Goal: Feedback & Contribution: Leave review/rating

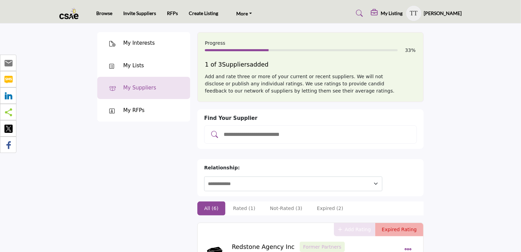
click at [131, 67] on div "My Lists" at bounding box center [133, 66] width 21 height 8
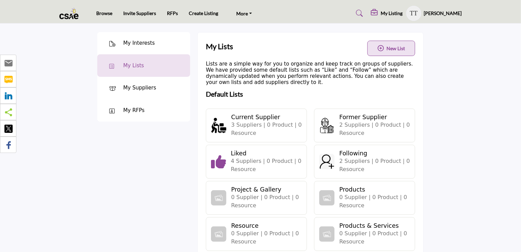
click at [136, 45] on div "My Interests" at bounding box center [138, 43] width 31 height 8
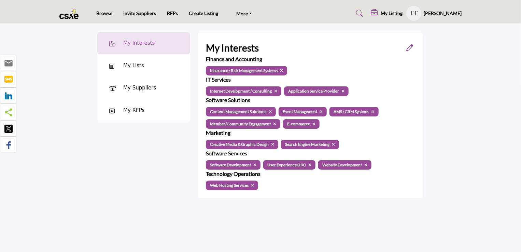
click at [131, 86] on div "My Suppliers" at bounding box center [139, 88] width 33 height 8
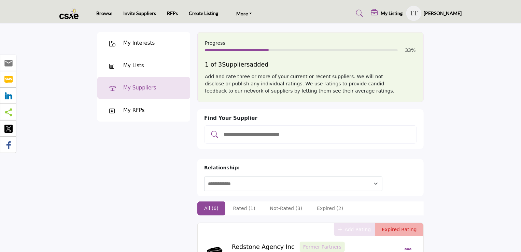
click at [128, 18] on ul "Browse Invite Suppliers RFPs Create Listing More [DOMAIN_NAME] FAQ's Contact Us" at bounding box center [177, 13] width 163 height 12
click at [130, 14] on link "Invite Suppliers" at bounding box center [139, 13] width 33 height 6
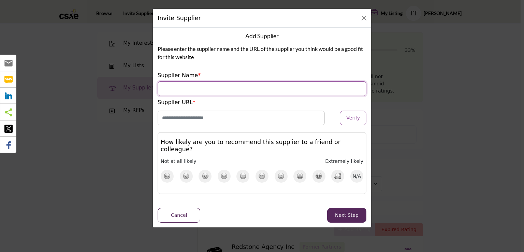
click at [214, 84] on input "Supplier Name" at bounding box center [262, 88] width 209 height 15
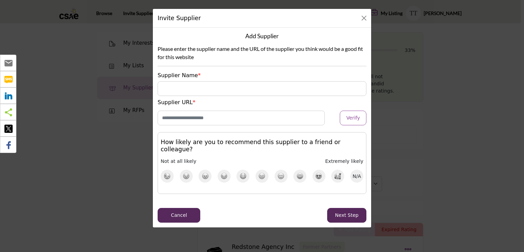
click at [185, 216] on div "Add Supplier Please enter the supplier name and the URL of the supplier you thi…" at bounding box center [262, 128] width 218 height 200
click at [364, 18] on button "Close" at bounding box center [364, 18] width 10 height 10
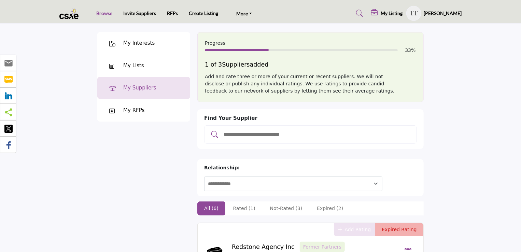
click at [104, 15] on link "Browse" at bounding box center [104, 13] width 16 height 6
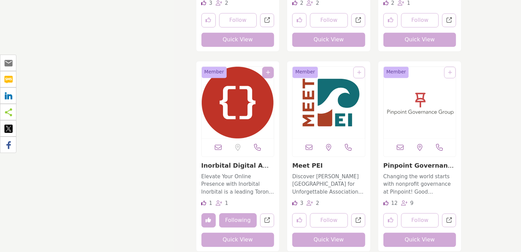
scroll to position [5935, 0]
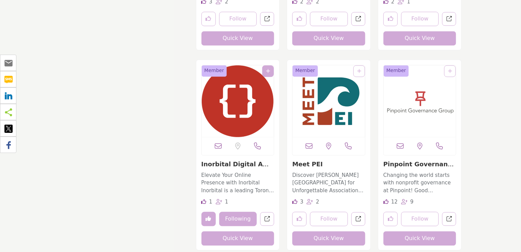
click at [205, 201] on icon at bounding box center [203, 201] width 5 height 5
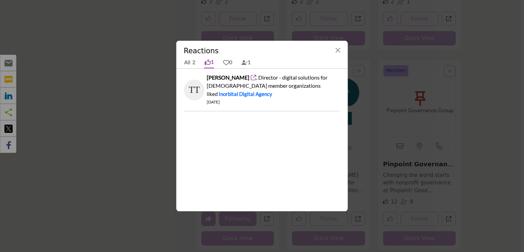
click at [203, 62] on div "All 2 1 0 1" at bounding box center [262, 63] width 157 height 12
click at [205, 62] on icon at bounding box center [208, 62] width 6 height 6
click at [337, 49] on button "Close" at bounding box center [338, 50] width 10 height 10
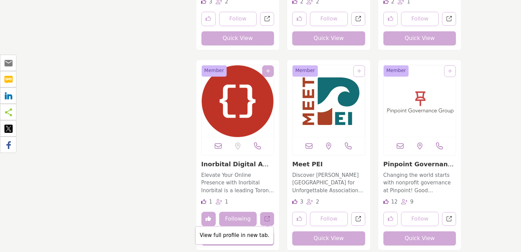
click at [269, 216] on icon "Open inorbital in new tab" at bounding box center [266, 218] width 5 height 5
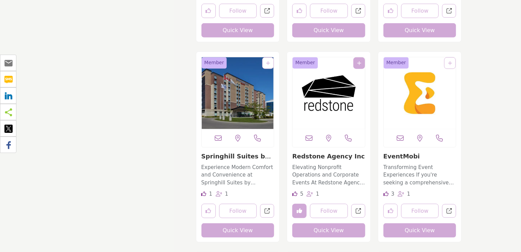
scroll to position [10845, 0]
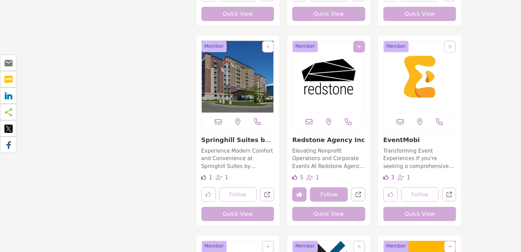
drag, startPoint x: 330, startPoint y: 193, endPoint x: 302, endPoint y: 190, distance: 28.9
click at [303, 193] on div "Follow Following" at bounding box center [320, 194] width 56 height 14
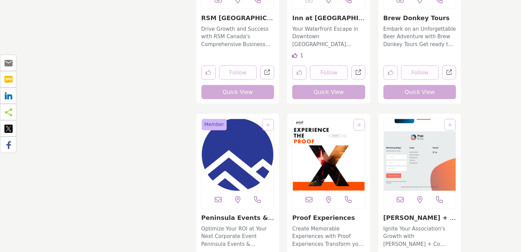
scroll to position [12209, 0]
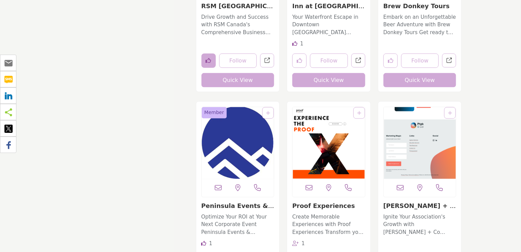
click at [213, 62] on button "Like listing" at bounding box center [208, 61] width 14 height 14
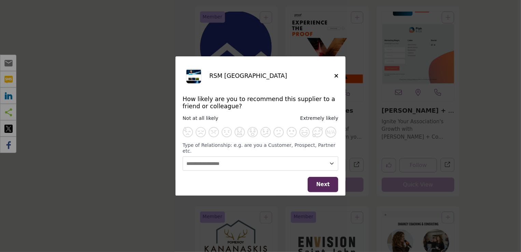
scroll to position [12311, 0]
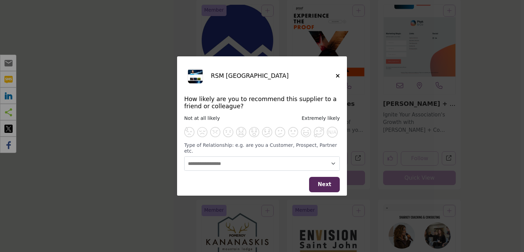
click at [335, 79] on h5 "RSM Canada" at bounding box center [273, 75] width 125 height 7
click at [337, 78] on icon "Close" at bounding box center [338, 75] width 4 height 5
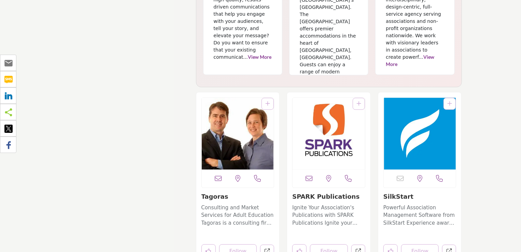
scroll to position [9787, 0]
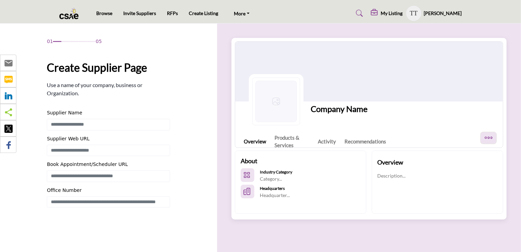
click at [403, 16] on h5 "My Listing" at bounding box center [392, 13] width 22 height 6
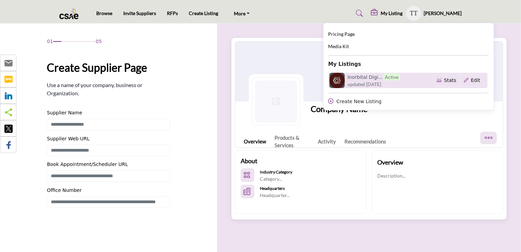
click at [371, 79] on h6 "Inorbital Digi... Active" at bounding box center [373, 76] width 53 height 7
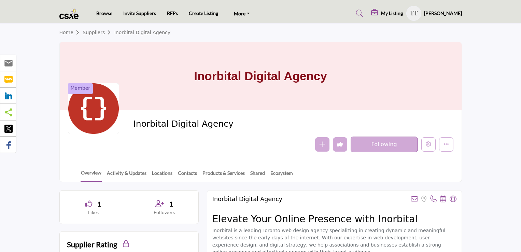
click at [89, 200] on icon at bounding box center [88, 203] width 7 height 7
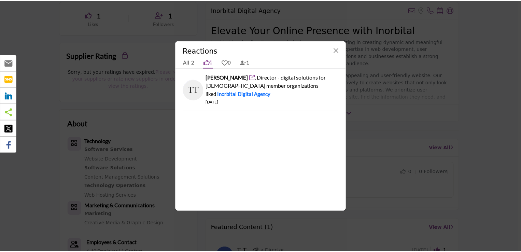
scroll to position [205, 0]
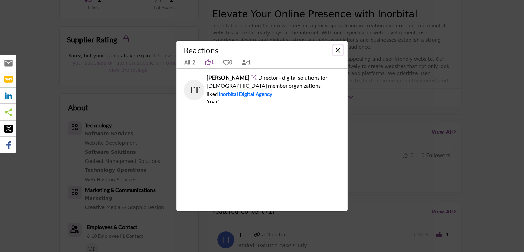
drag, startPoint x: 337, startPoint y: 54, endPoint x: 275, endPoint y: 79, distance: 67.0
click at [278, 80] on div "Reactions All 2 1 0 1 Tony Tullio followed" at bounding box center [262, 126] width 172 height 171
click at [227, 62] on icon at bounding box center [226, 62] width 6 height 6
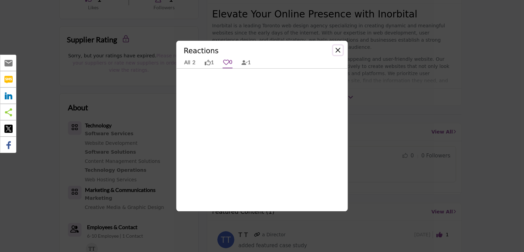
click at [340, 50] on button "Close" at bounding box center [338, 50] width 10 height 10
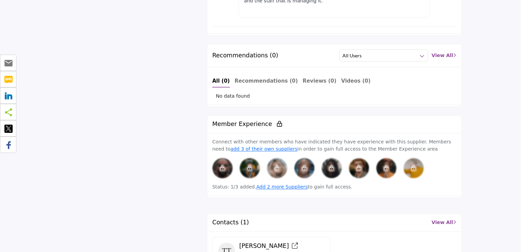
scroll to position [580, 0]
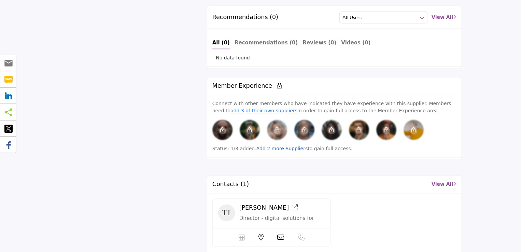
click at [273, 146] on link "Add 2 more Suppliers" at bounding box center [282, 148] width 52 height 5
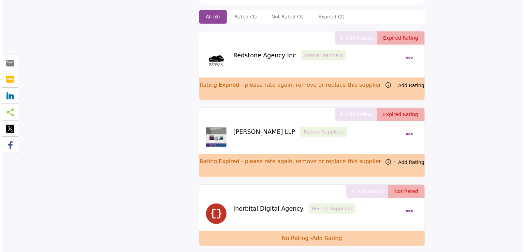
scroll to position [171, 0]
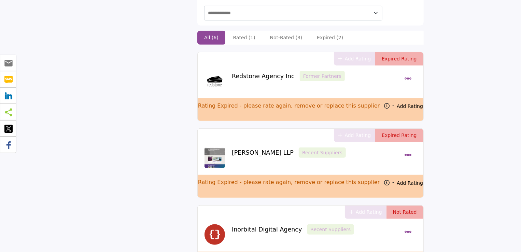
click at [412, 71] on button "Dropdown Menu options" at bounding box center [408, 79] width 12 height 16
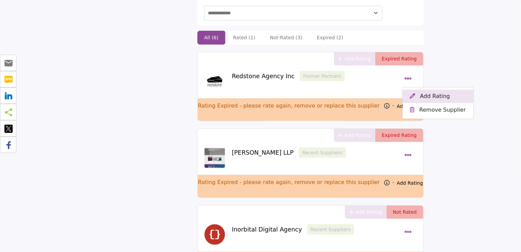
click at [434, 90] on button "Add Rating" at bounding box center [437, 96] width 71 height 13
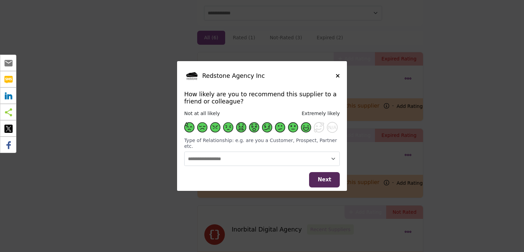
drag, startPoint x: 316, startPoint y: 132, endPoint x: 307, endPoint y: 131, distance: 8.2
click at [307, 131] on div "N/A" at bounding box center [262, 127] width 156 height 11
click at [307, 131] on span "Supplier Rating and Recommendation Modal for Redstone Agency Inc" at bounding box center [306, 127] width 10 height 10
click at [320, 176] on span "Next" at bounding box center [325, 179] width 14 height 6
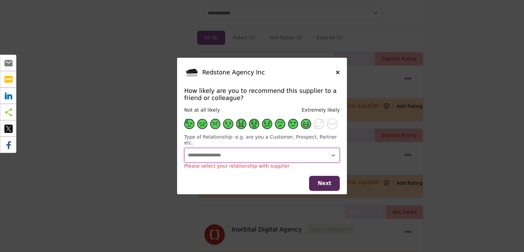
click at [307, 151] on select "**********" at bounding box center [262, 155] width 156 height 15
select select "********"
click at [184, 148] on select "**********" at bounding box center [262, 155] width 156 height 15
click at [321, 181] on span "Next" at bounding box center [325, 183] width 14 height 6
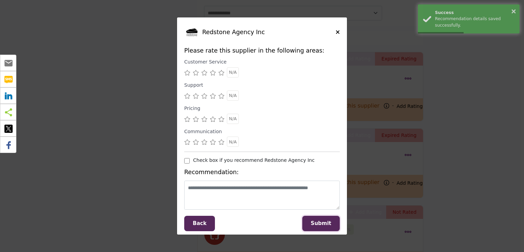
click at [327, 223] on span "Submit" at bounding box center [321, 223] width 20 height 6
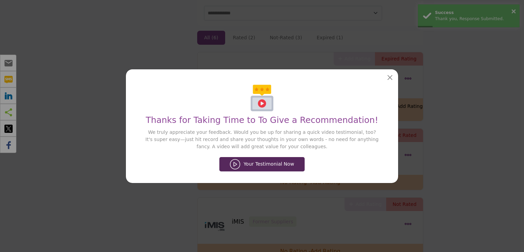
click at [383, 83] on div "Thanks for Taking Time to To Give a Recommendation! We truly appreciate your fe…" at bounding box center [262, 112] width 263 height 76
click at [386, 78] on div "Thanks for Taking Time to To Give a Recommendation! We truly appreciate your fe…" at bounding box center [262, 112] width 263 height 76
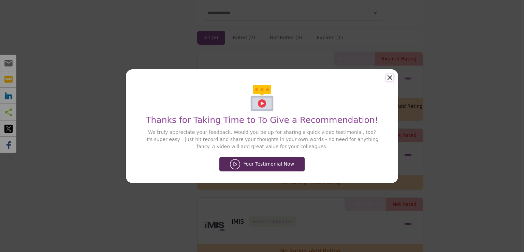
click at [389, 78] on button "Close" at bounding box center [389, 77] width 7 height 7
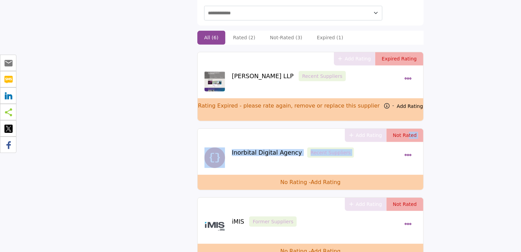
drag, startPoint x: 408, startPoint y: 118, endPoint x: 408, endPoint y: 137, distance: 19.1
click at [408, 135] on div "Add Rating Not Rated Inorbital Digital Agency Recent Suppliers Add Rating Repla…" at bounding box center [310, 159] width 226 height 62
click at [407, 75] on icon "Dropdown Menu options" at bounding box center [408, 79] width 8 height 8
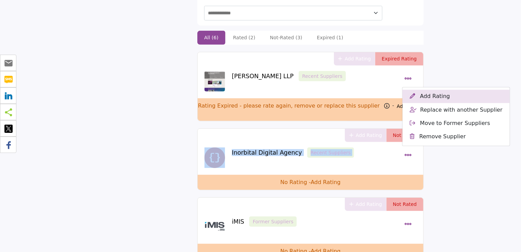
click at [427, 90] on button "Add Rating" at bounding box center [455, 96] width 107 height 13
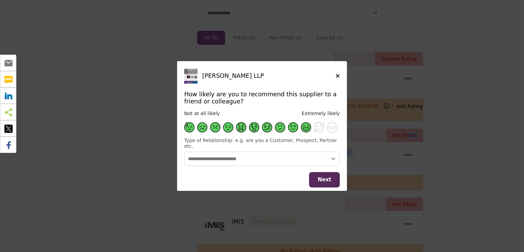
click at [304, 131] on span "Supplier Rating and Recommendation Modal for Grant Thornton LLP" at bounding box center [306, 127] width 10 height 10
click at [328, 156] on select "**********" at bounding box center [262, 158] width 156 height 15
click at [184, 151] on select "**********" at bounding box center [262, 158] width 156 height 15
click at [323, 179] on span "Next" at bounding box center [325, 179] width 14 height 6
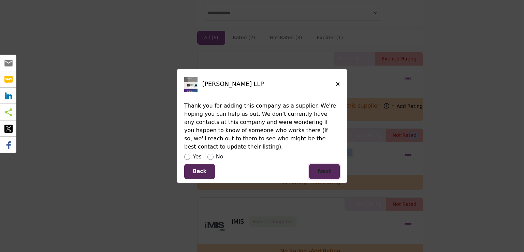
click at [337, 170] on button "Next" at bounding box center [324, 171] width 31 height 15
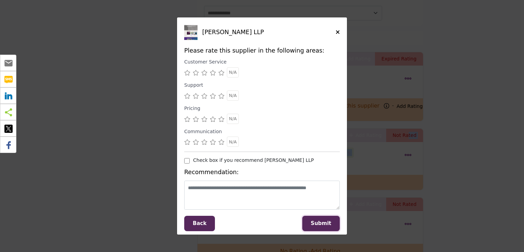
click at [322, 223] on span "Submit" at bounding box center [321, 223] width 20 height 6
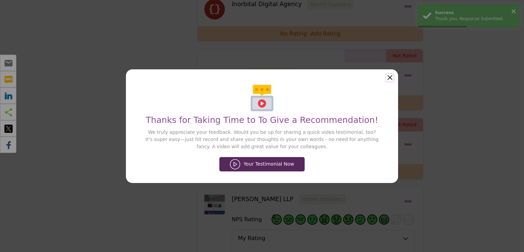
click at [391, 76] on button "Close" at bounding box center [389, 77] width 7 height 7
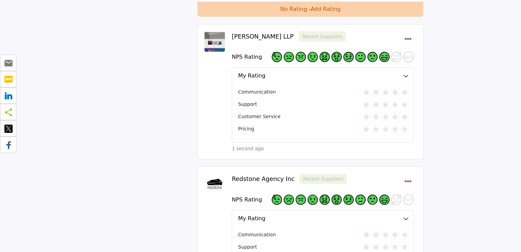
scroll to position [375, 0]
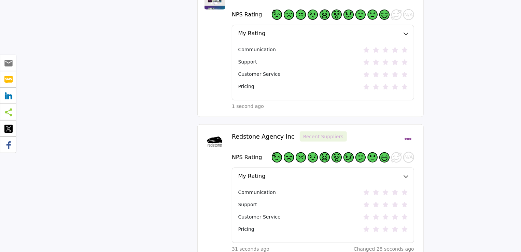
click at [407, 47] on icon at bounding box center [404, 49] width 6 height 5
click at [403, 59] on icon at bounding box center [404, 61] width 6 height 5
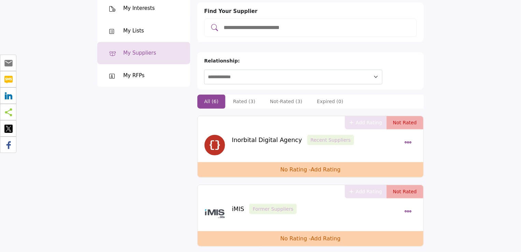
scroll to position [15, 0]
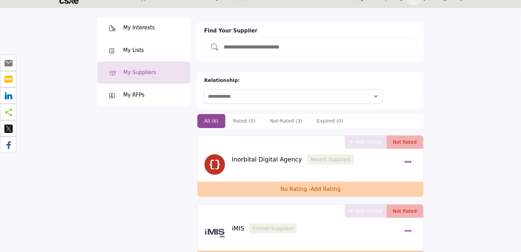
drag, startPoint x: 401, startPoint y: 129, endPoint x: 409, endPoint y: 153, distance: 25.2
click at [405, 137] on div "Add Rating Not Rated Inorbital Digital Agency Recent Suppliers Add Rating Repla…" at bounding box center [310, 166] width 226 height 62
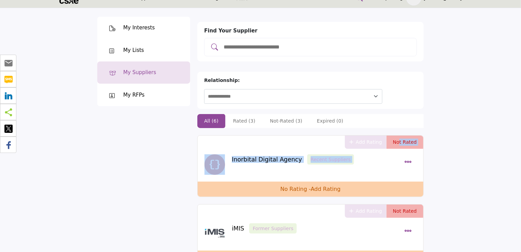
click at [409, 158] on icon "Dropdown Menu options" at bounding box center [408, 162] width 8 height 8
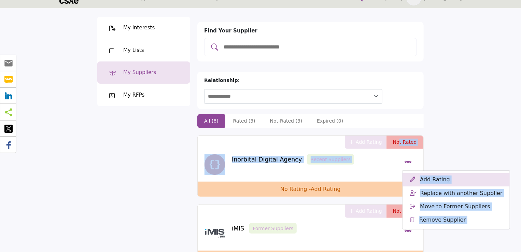
click at [449, 173] on button "Add Rating" at bounding box center [455, 179] width 107 height 13
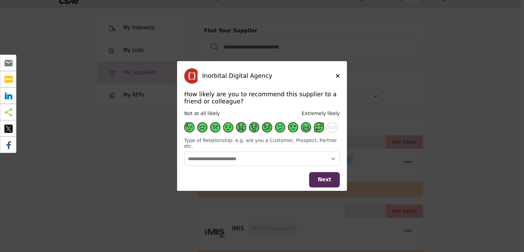
click at [320, 128] on span "Supplier Rating and Recommendation Modal for Inorbital Digital Agency" at bounding box center [319, 127] width 10 height 10
click at [318, 130] on span "Supplier Rating and Recommendation Modal for Inorbital Digital Agency" at bounding box center [319, 127] width 10 height 10
click at [331, 154] on select "**********" at bounding box center [262, 158] width 156 height 15
select select "**********"
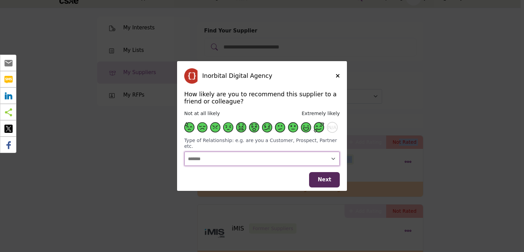
click at [184, 151] on select "**********" at bounding box center [262, 158] width 156 height 15
drag, startPoint x: 316, startPoint y: 177, endPoint x: 326, endPoint y: 138, distance: 39.6
click at [326, 141] on div "Inorbital Digital Agency How likely are you to recommend this supplier to a fri…" at bounding box center [262, 119] width 170 height 117
click at [320, 130] on span "Supplier Rating and Recommendation Modal for Inorbital Digital Agency" at bounding box center [319, 127] width 10 height 10
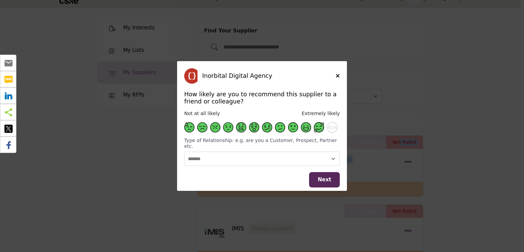
click at [320, 130] on span "Supplier Rating and Recommendation Modal for Inorbital Digital Agency" at bounding box center [319, 127] width 10 height 10
click at [327, 177] on span "Next" at bounding box center [325, 179] width 14 height 6
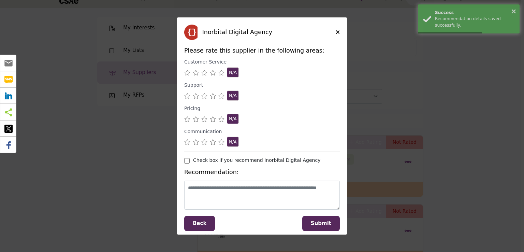
click at [224, 73] on icon "Supplier Rating and Recommendation Modal for Inorbital Digital Agency" at bounding box center [221, 72] width 6 height 5
click at [221, 98] on icon "Supplier Rating and Recommendation Modal for Inorbital Digital Agency" at bounding box center [221, 95] width 6 height 5
click at [221, 118] on icon "Supplier Rating and Recommendation Modal for Inorbital Digital Agency" at bounding box center [221, 118] width 6 height 5
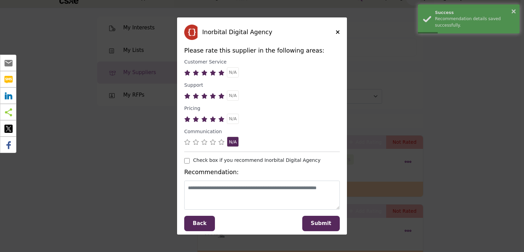
click at [219, 140] on icon "Supplier Rating and Recommendation Modal for Inorbital Digital Agency" at bounding box center [221, 141] width 6 height 5
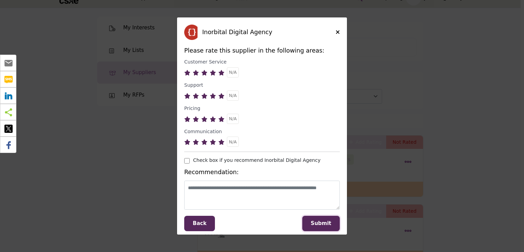
click at [319, 225] on span "Submit" at bounding box center [321, 223] width 20 height 6
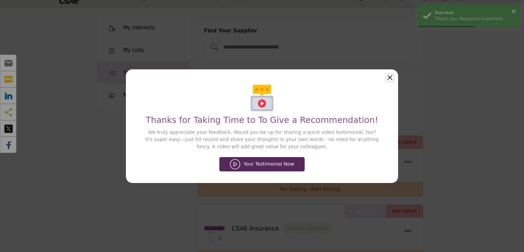
click at [392, 78] on button "Close" at bounding box center [389, 77] width 7 height 7
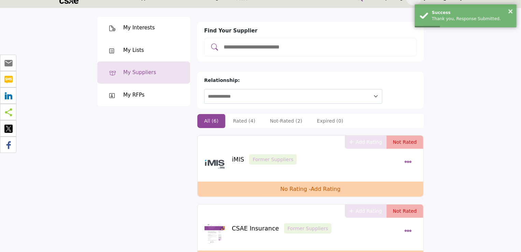
scroll to position [0, 0]
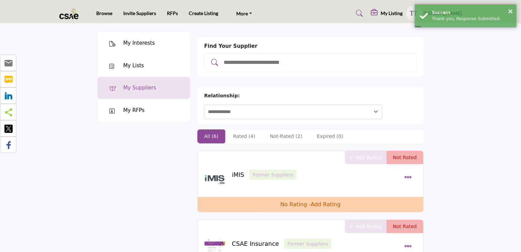
click at [137, 88] on div "My Suppliers" at bounding box center [139, 88] width 33 height 8
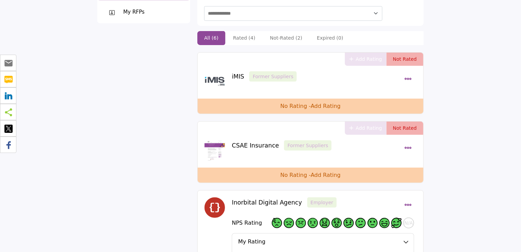
scroll to position [102, 0]
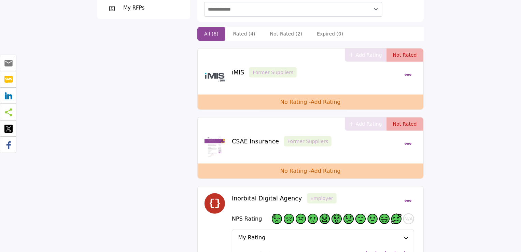
click at [396, 214] on span at bounding box center [396, 219] width 10 height 10
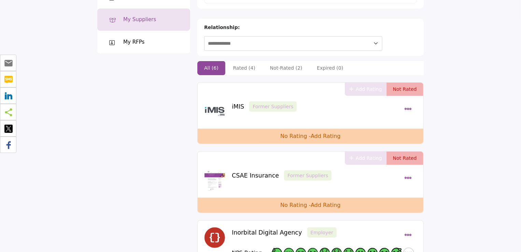
scroll to position [0, 0]
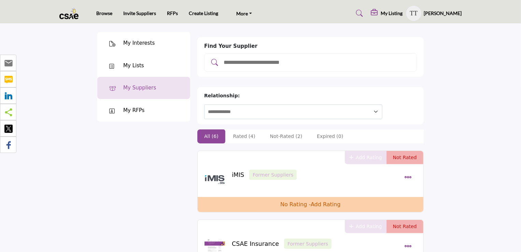
click at [138, 37] on div "My Interests" at bounding box center [143, 43] width 93 height 23
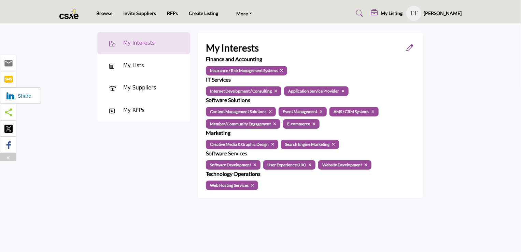
click at [9, 94] on img at bounding box center [10, 96] width 8 height 8
click at [176, 161] on div "My Interests My Interests My Lists" at bounding box center [144, 115] width 100 height 181
click at [102, 13] on link "Browse" at bounding box center [104, 13] width 16 height 6
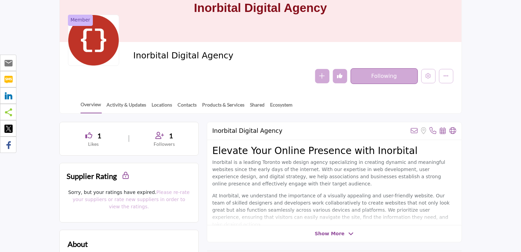
scroll to position [68, 0]
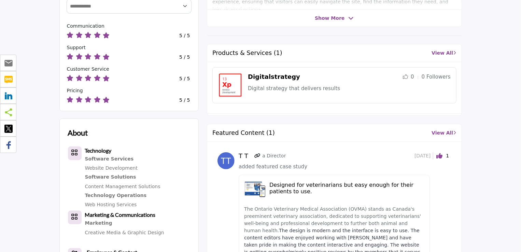
scroll to position [280, 0]
